Goal: Task Accomplishment & Management: Manage account settings

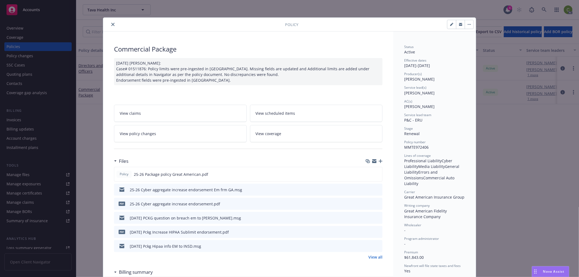
click at [111, 24] on icon "close" at bounding box center [112, 24] width 3 height 3
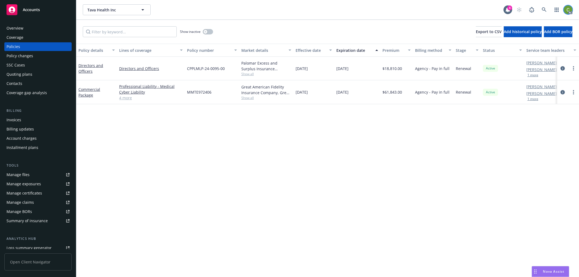
click at [568, 9] on img at bounding box center [568, 9] width 9 height 9
click at [547, 26] on link "Log out" at bounding box center [545, 24] width 54 height 11
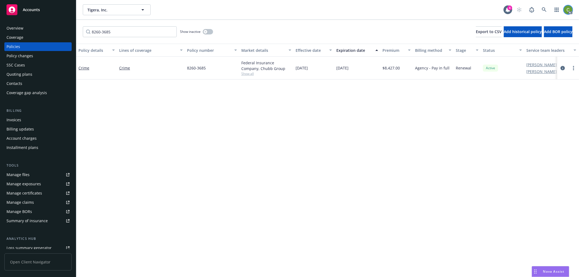
click at [572, 8] on img at bounding box center [568, 9] width 9 height 9
click at [528, 24] on link "Log out" at bounding box center [545, 24] width 54 height 11
